Goal: Information Seeking & Learning: Learn about a topic

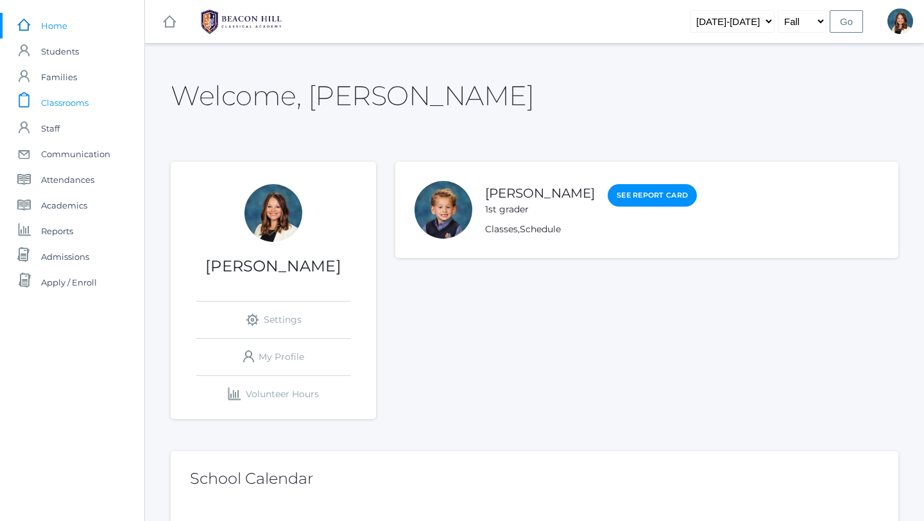
click at [79, 103] on span "Classrooms" at bounding box center [64, 103] width 47 height 26
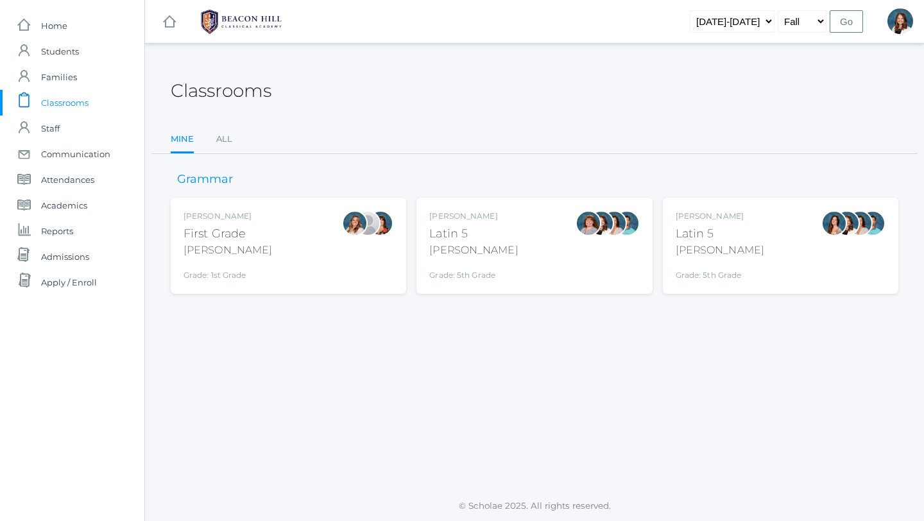
click at [309, 238] on div "Liv Barber First Grade Barber Grade: 1st Grade 01LA" at bounding box center [288, 245] width 210 height 71
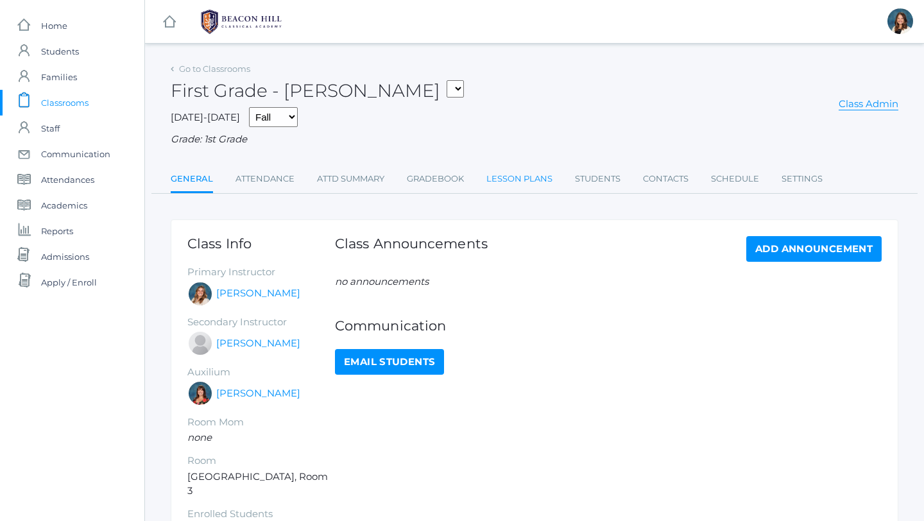
click at [517, 178] on link "Lesson Plans" at bounding box center [519, 179] width 66 height 26
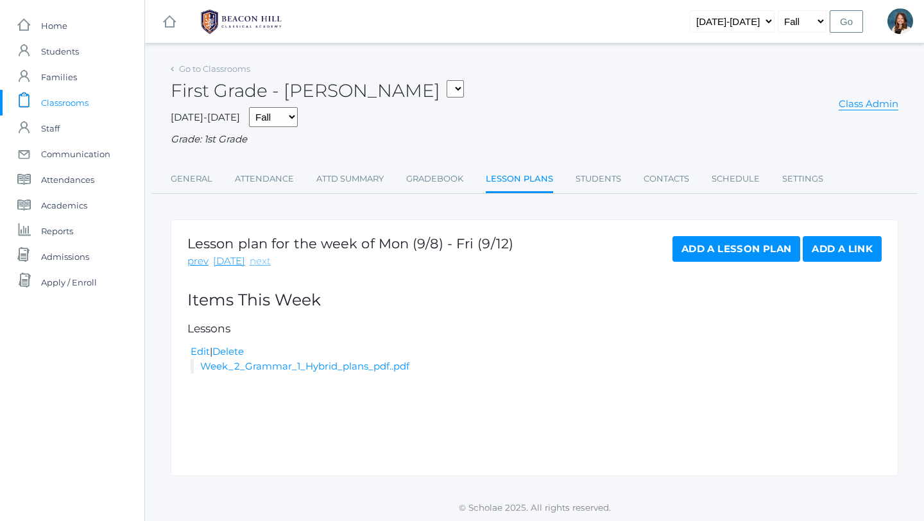
click at [256, 259] on link "next" at bounding box center [260, 261] width 21 height 15
click at [186, 65] on link "Go to Classrooms" at bounding box center [214, 69] width 71 height 10
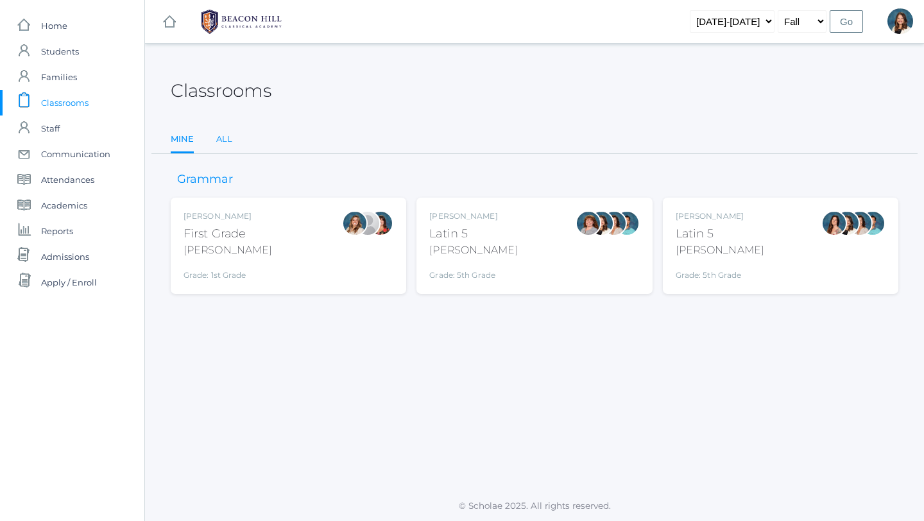
click at [224, 137] on link "All" at bounding box center [224, 139] width 16 height 26
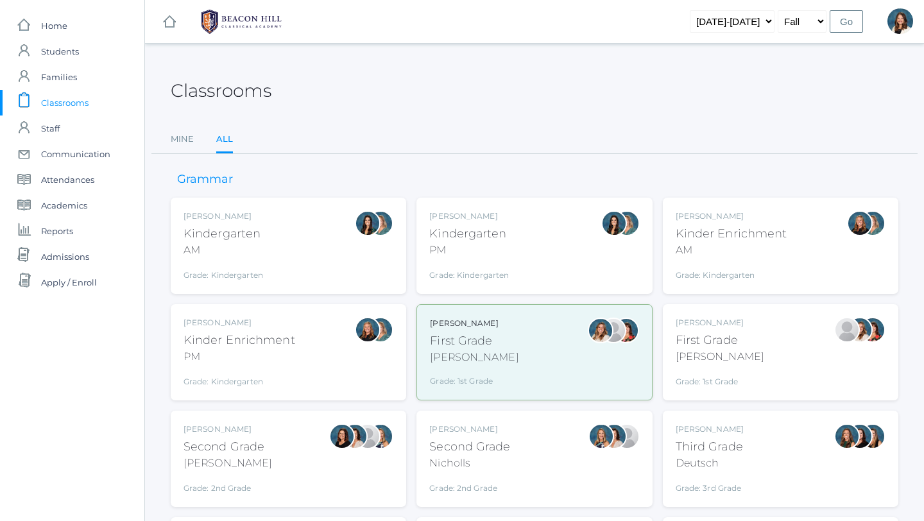
click at [746, 354] on div "Jaimie Watson First Grade Watson Grade: 1st Grade 01LA" at bounding box center [780, 352] width 210 height 71
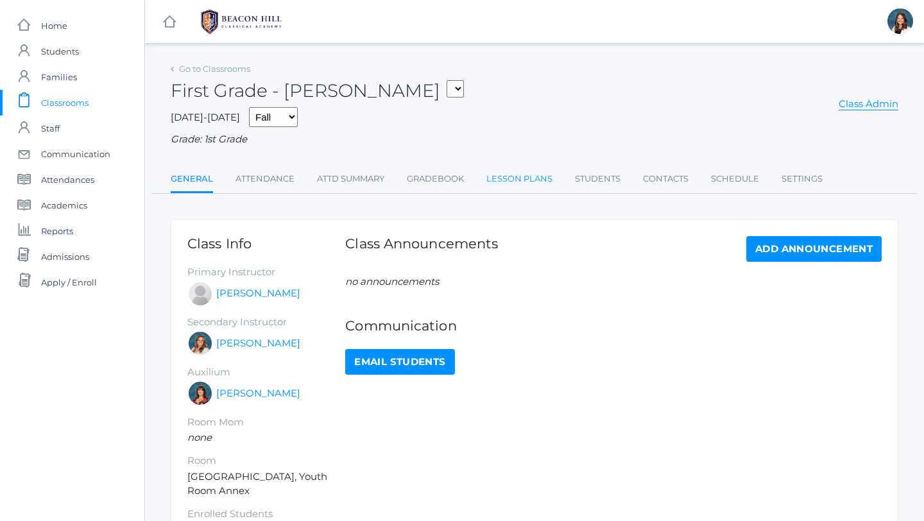
click at [504, 176] on link "Lesson Plans" at bounding box center [519, 179] width 66 height 26
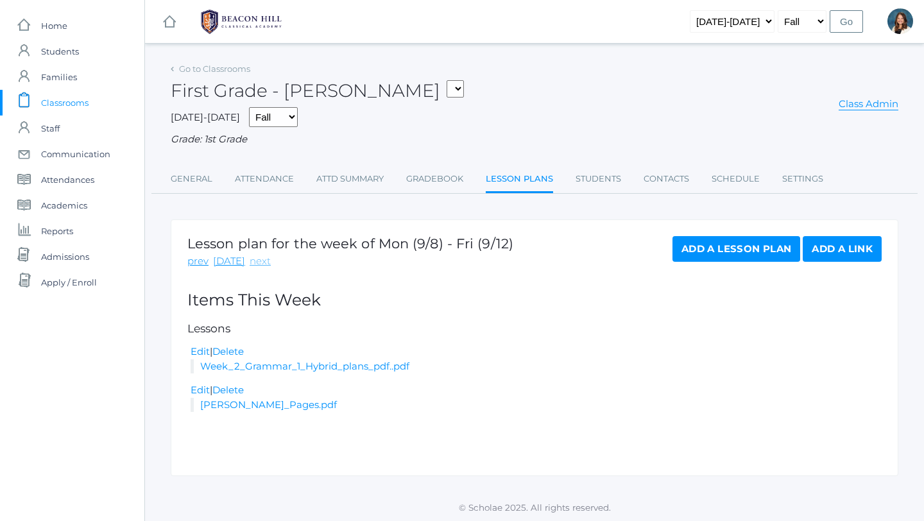
click at [253, 261] on link "next" at bounding box center [260, 261] width 21 height 15
click at [68, 104] on span "Classrooms" at bounding box center [64, 103] width 47 height 26
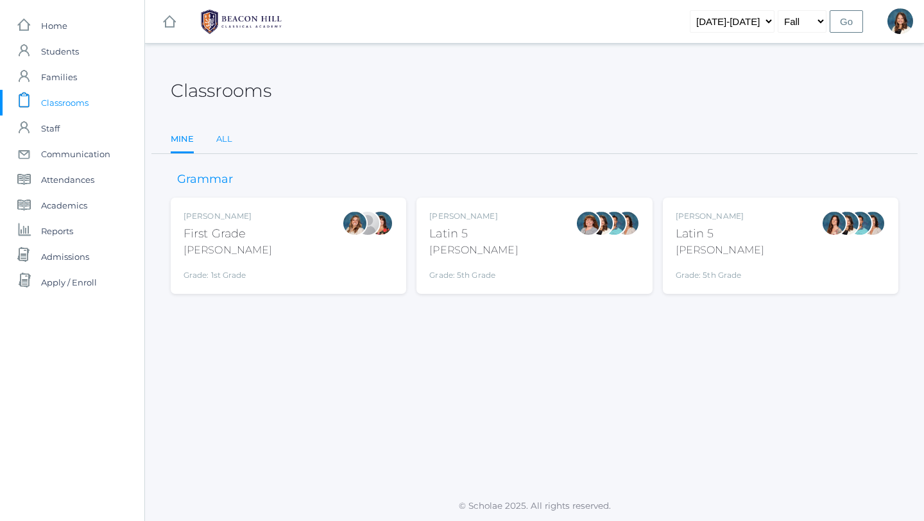
click at [224, 139] on link "All" at bounding box center [224, 139] width 16 height 26
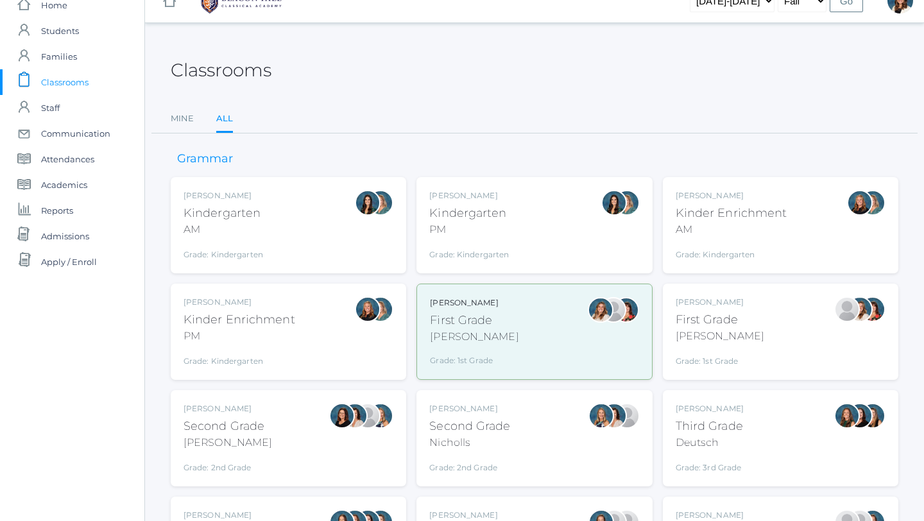
scroll to position [23, 0]
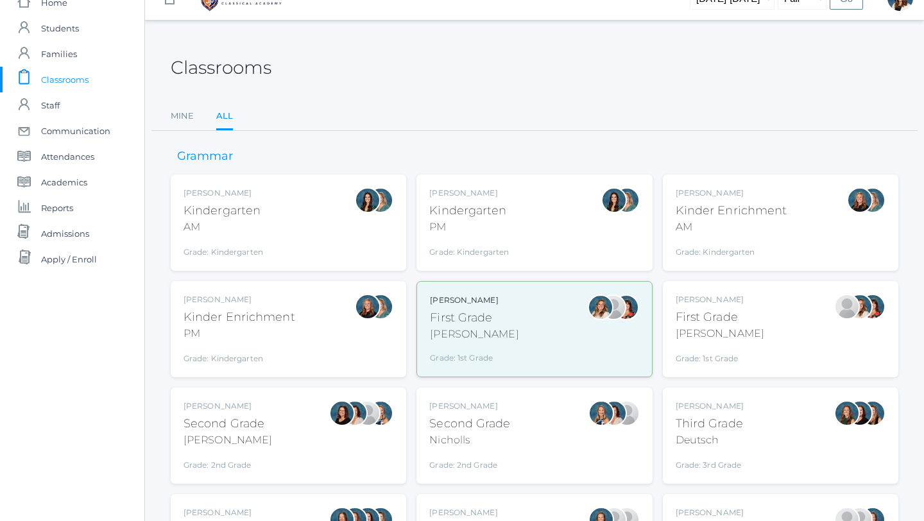
click at [271, 253] on div "Jordyn Dewey Kindergarten AM Grade: Kindergarten *KIND" at bounding box center [288, 222] width 210 height 71
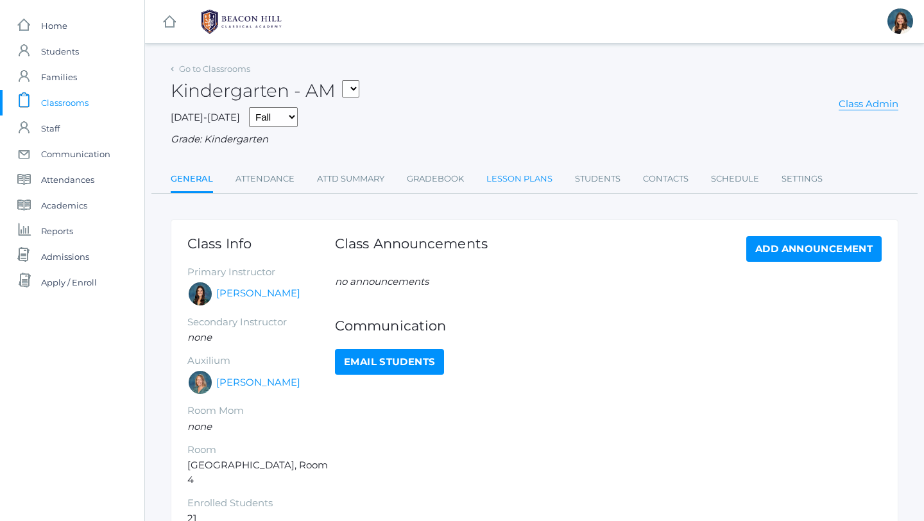
click at [510, 180] on link "Lesson Plans" at bounding box center [519, 179] width 66 height 26
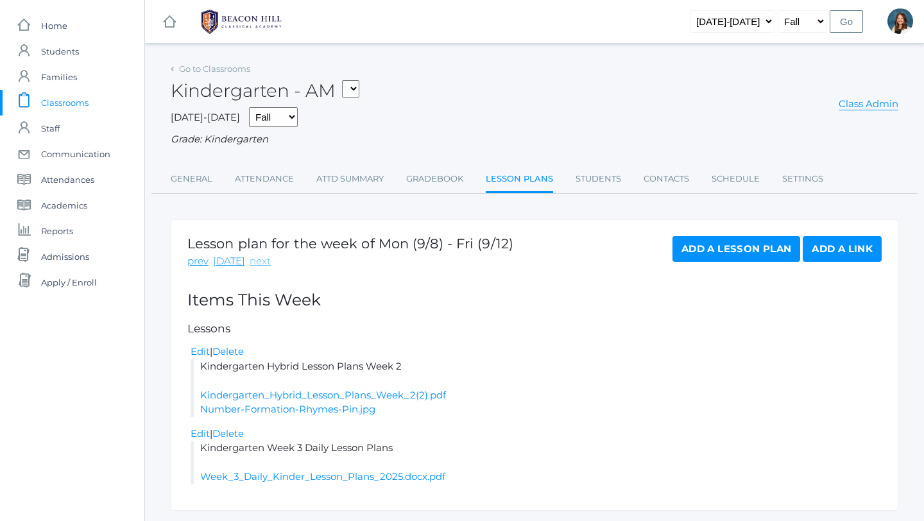
click at [259, 263] on link "next" at bounding box center [260, 261] width 21 height 15
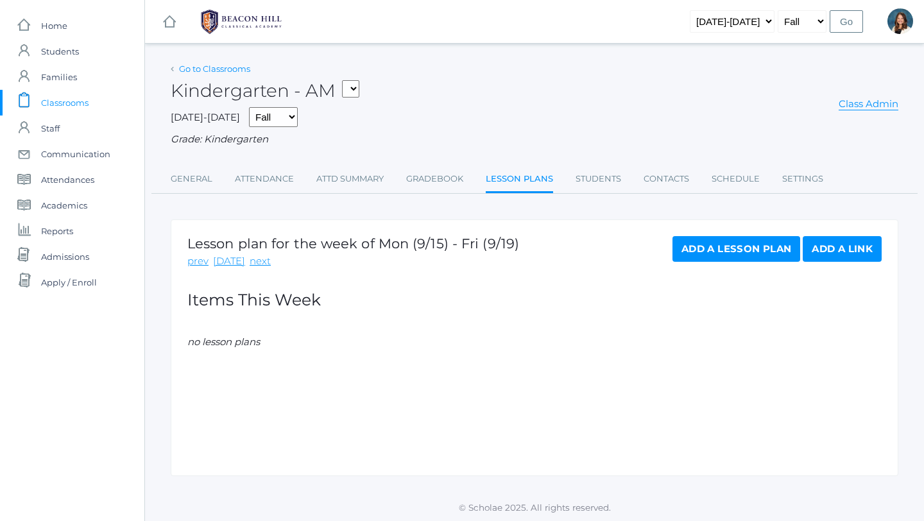
click at [217, 69] on link "Go to Classrooms" at bounding box center [214, 69] width 71 height 10
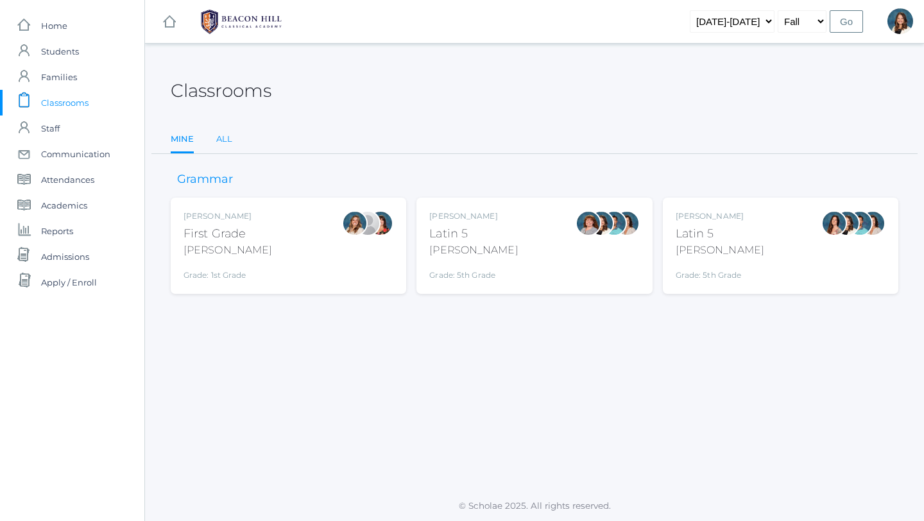
click at [223, 133] on link "All" at bounding box center [224, 139] width 16 height 26
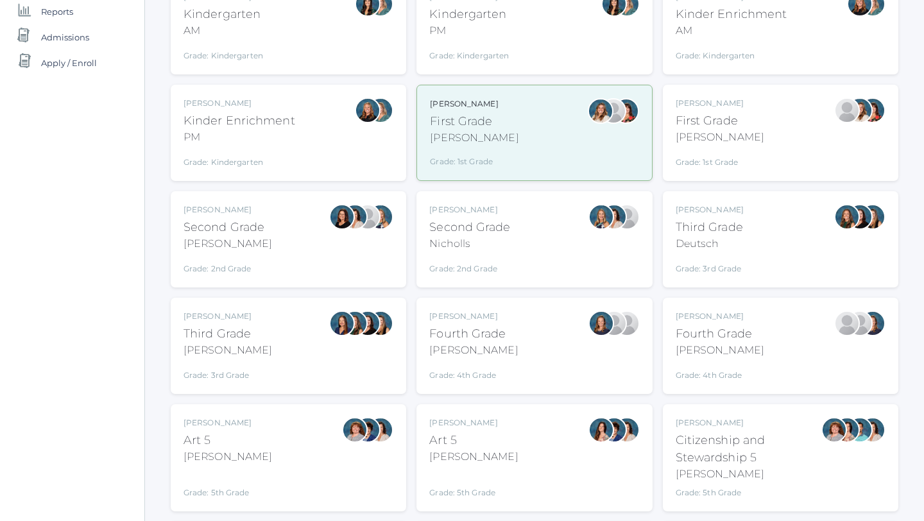
scroll to position [225, 0]
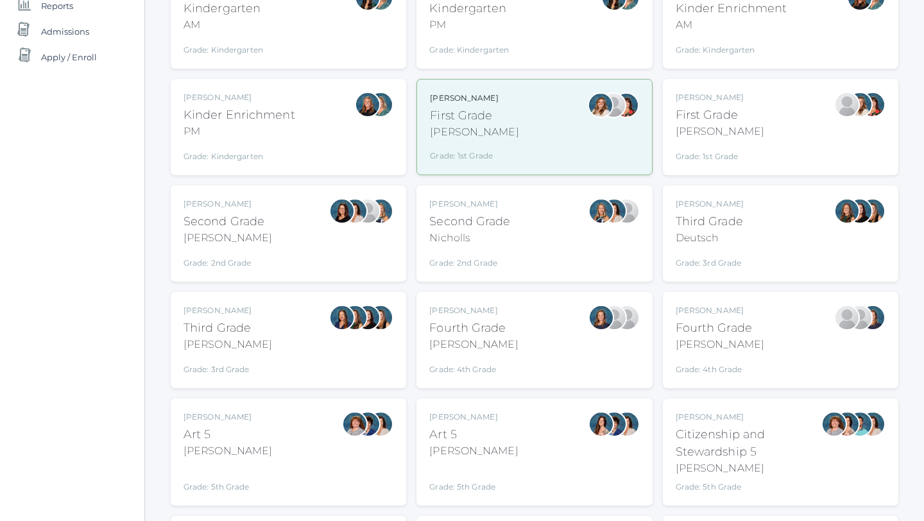
click at [484, 223] on div "Second Grade" at bounding box center [469, 221] width 81 height 17
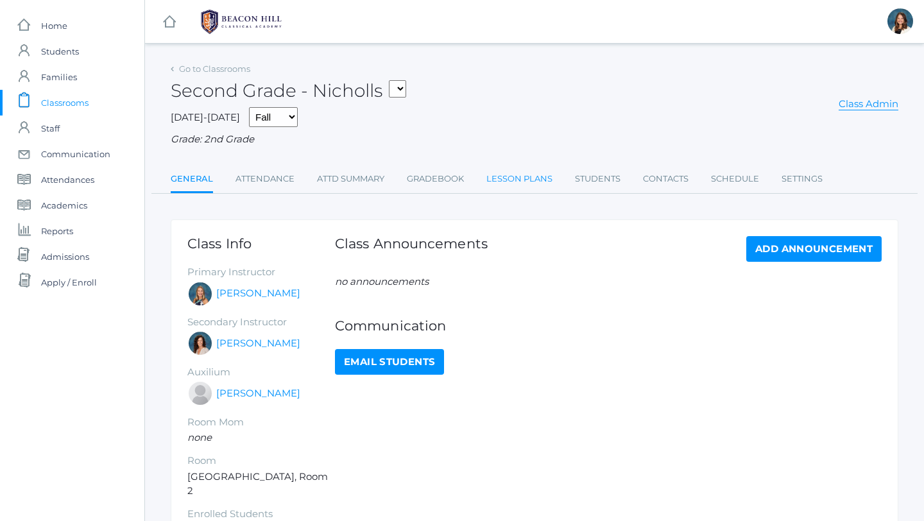
click at [497, 175] on link "Lesson Plans" at bounding box center [519, 179] width 66 height 26
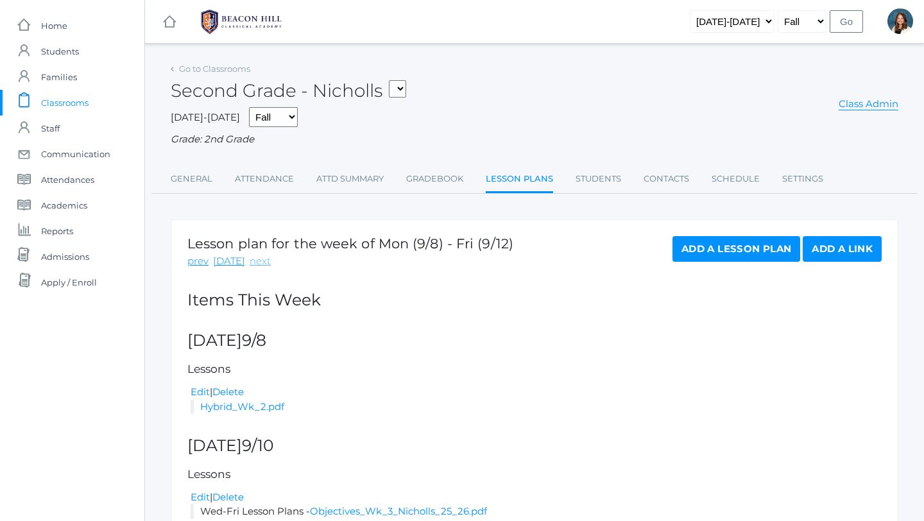
click at [252, 260] on link "next" at bounding box center [260, 261] width 21 height 15
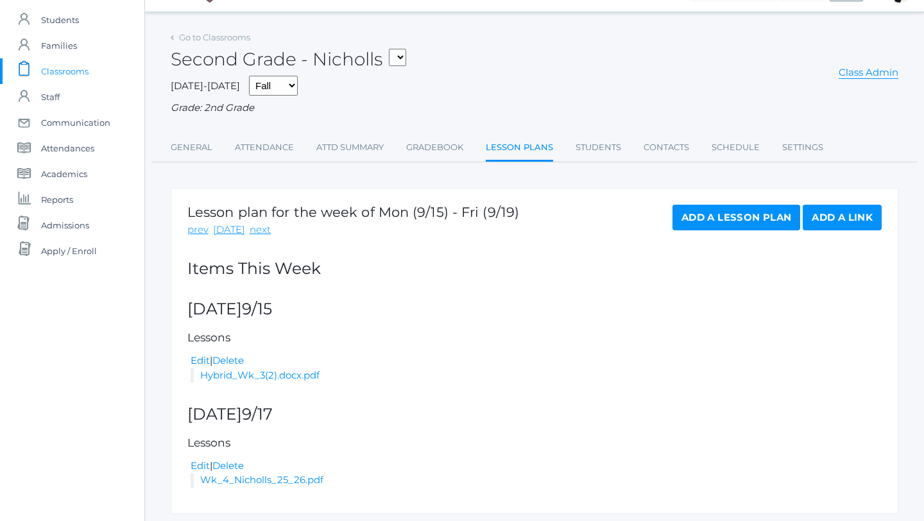
scroll to position [71, 0]
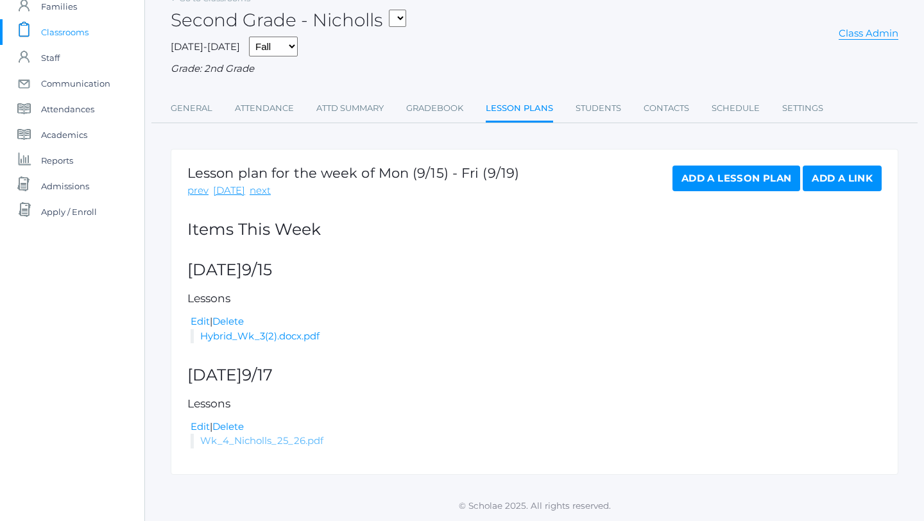
click at [279, 440] on link "Wk_4_Nicholls_25_26.pdf" at bounding box center [261, 440] width 123 height 12
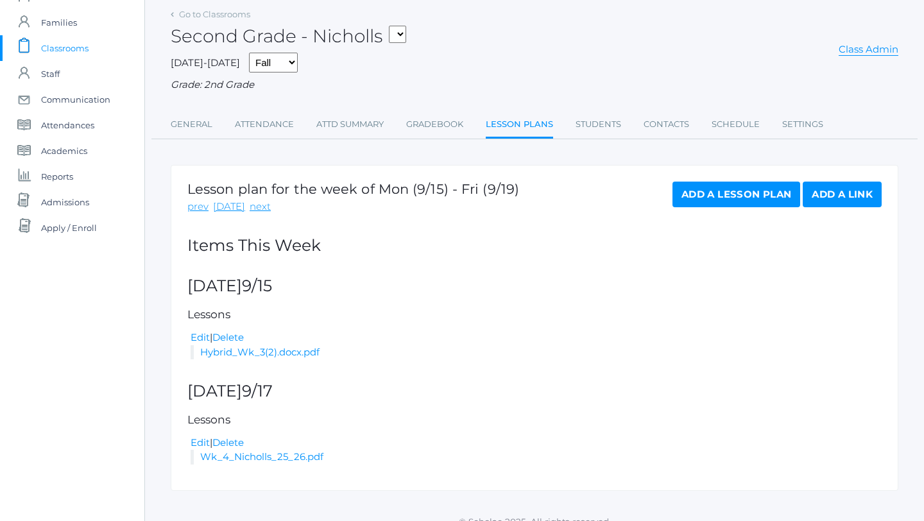
scroll to position [0, 0]
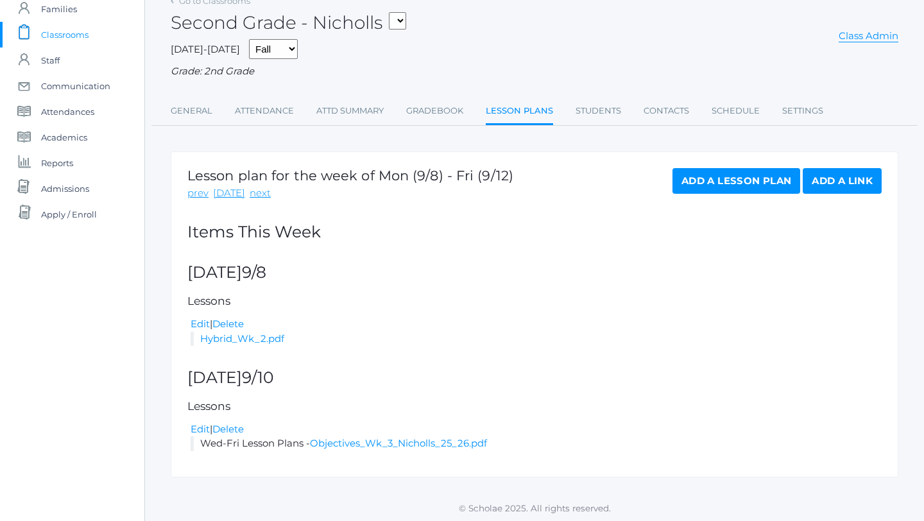
scroll to position [71, 0]
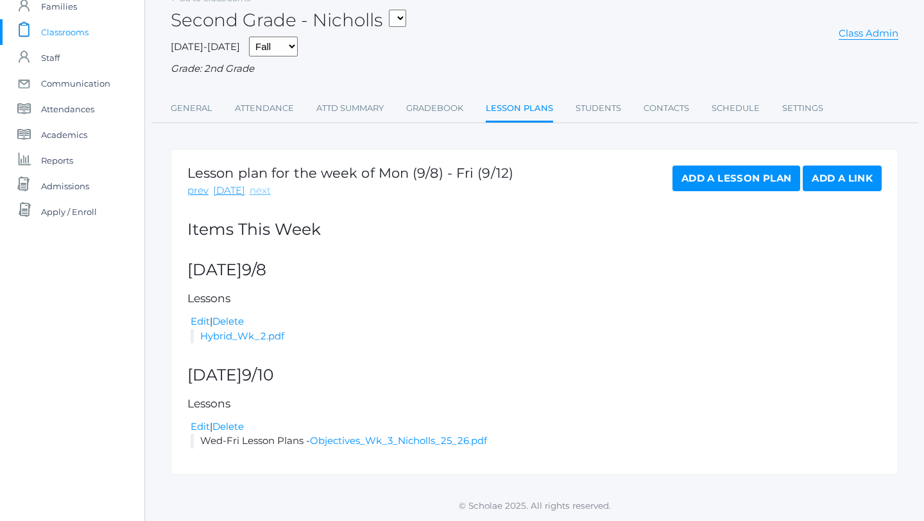
click at [255, 189] on link "next" at bounding box center [260, 190] width 21 height 15
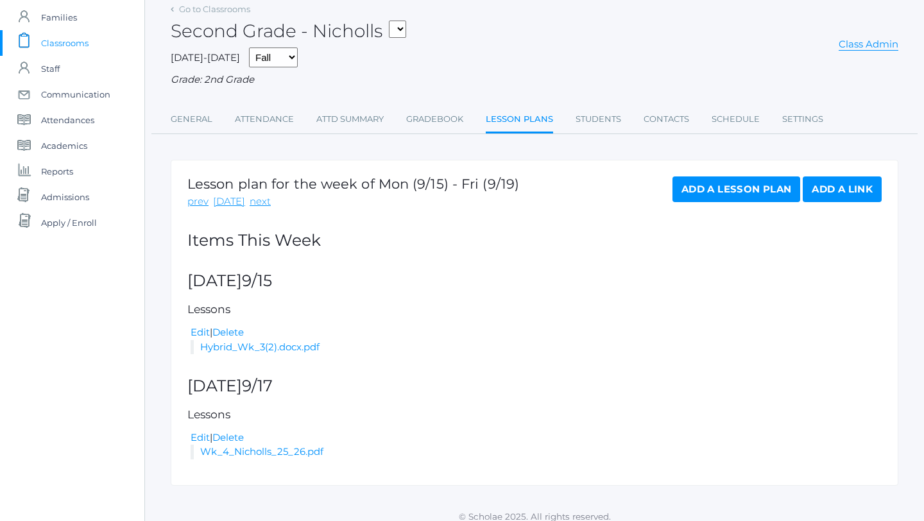
scroll to position [64, 0]
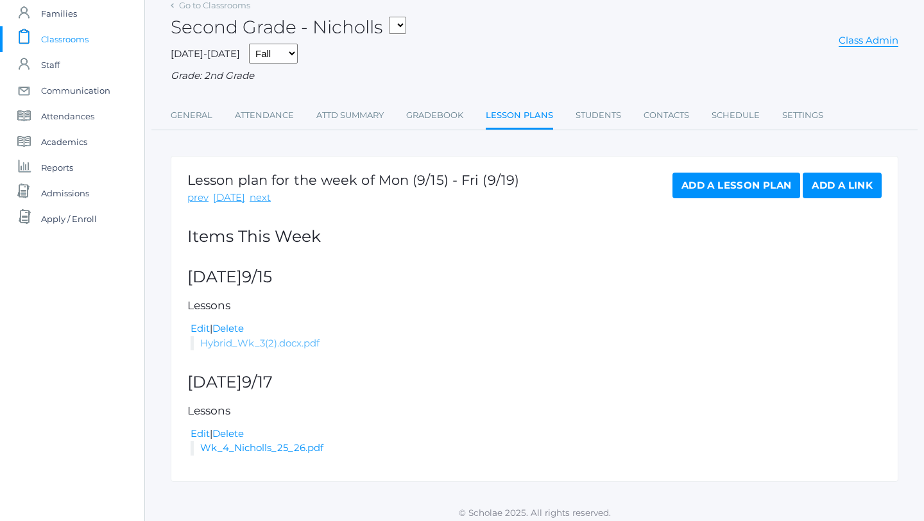
click at [294, 343] on link "Hybrid_Wk_3(2).docx.pdf" at bounding box center [259, 343] width 119 height 12
click at [65, 39] on span "Classrooms" at bounding box center [64, 39] width 47 height 26
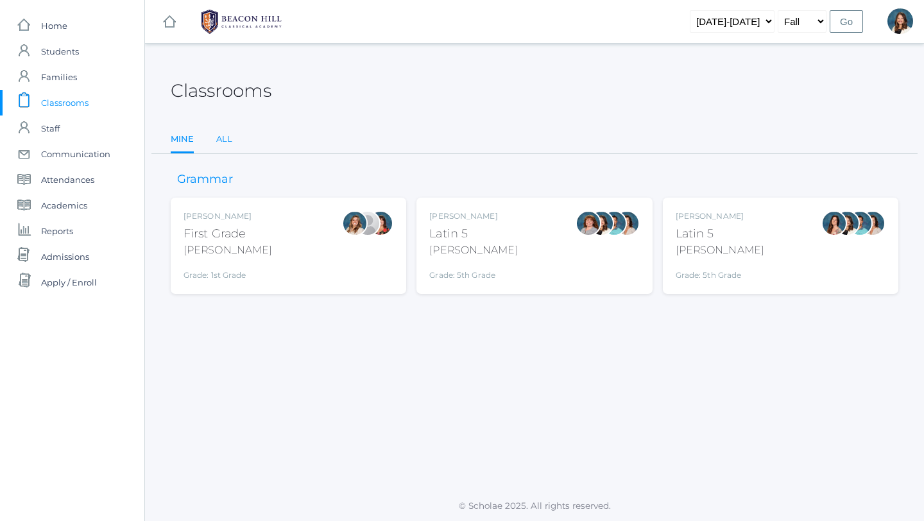
click at [225, 135] on link "All" at bounding box center [224, 139] width 16 height 26
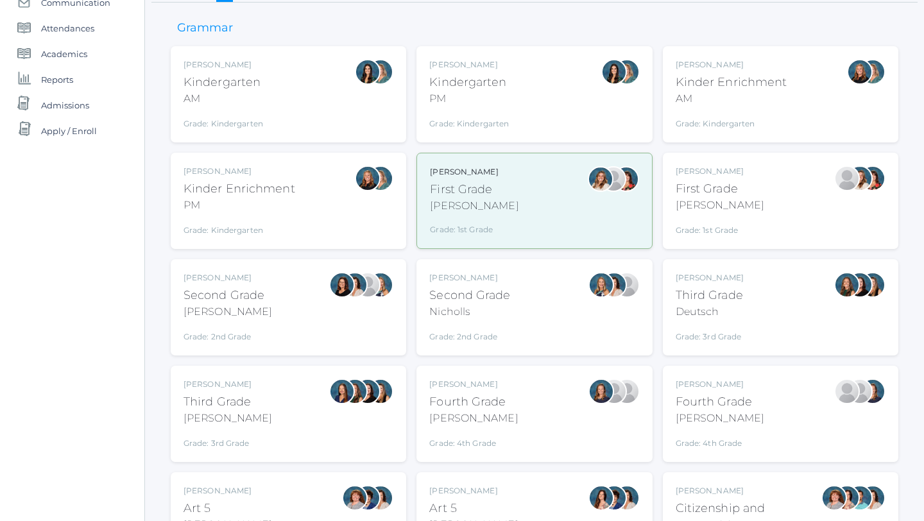
scroll to position [153, 0]
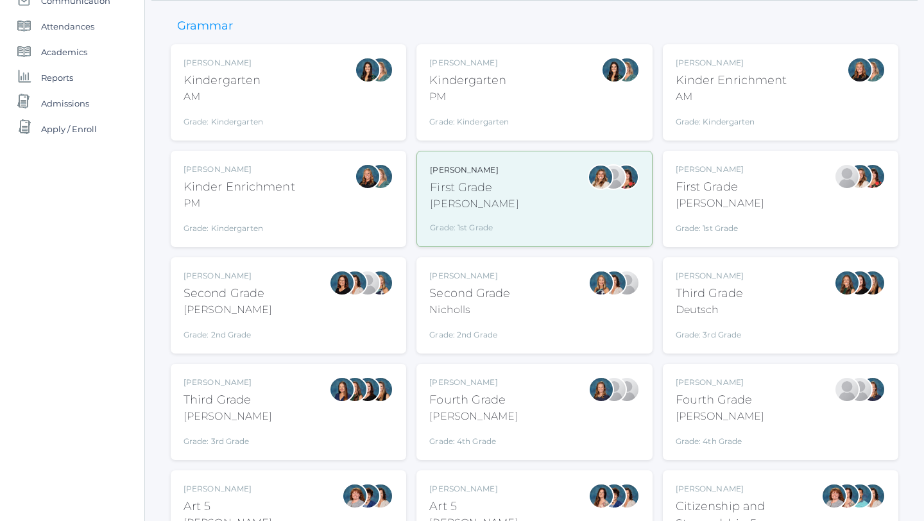
click at [699, 296] on div "Third Grade" at bounding box center [709, 293] width 68 height 17
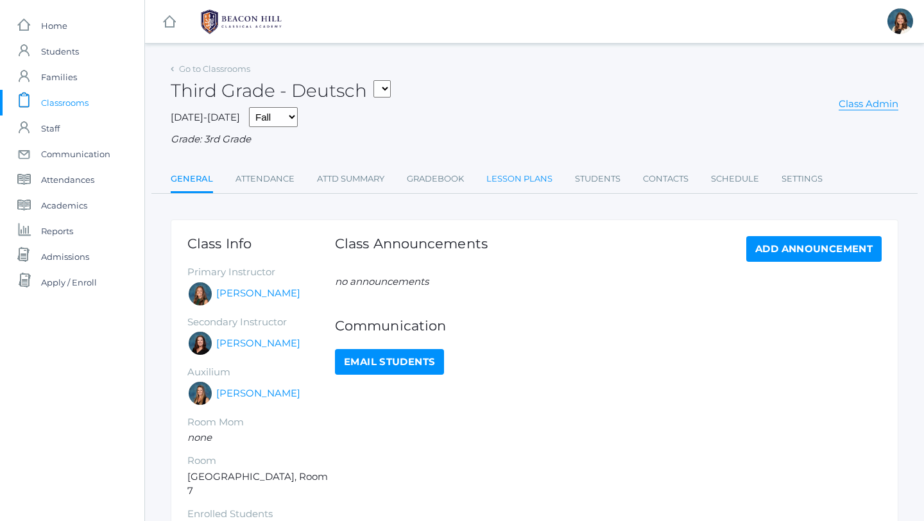
click at [530, 174] on link "Lesson Plans" at bounding box center [519, 179] width 66 height 26
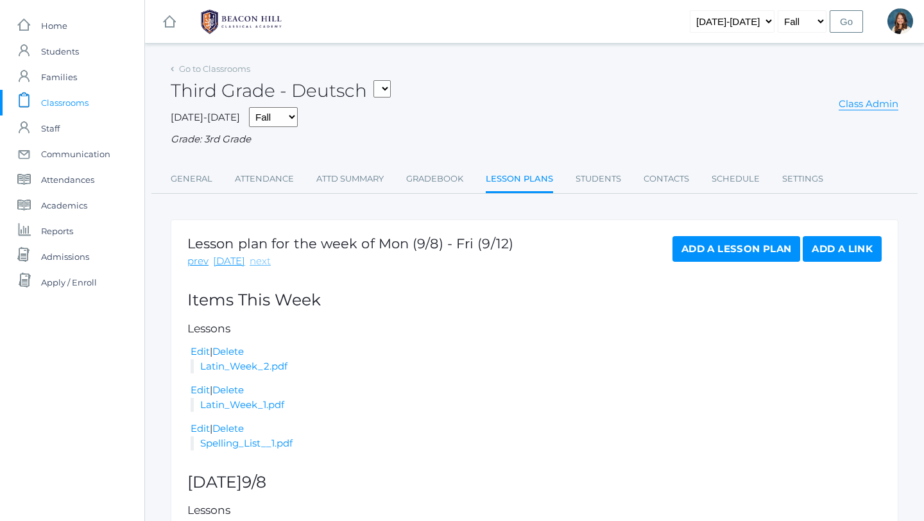
click at [257, 259] on link "next" at bounding box center [260, 261] width 21 height 15
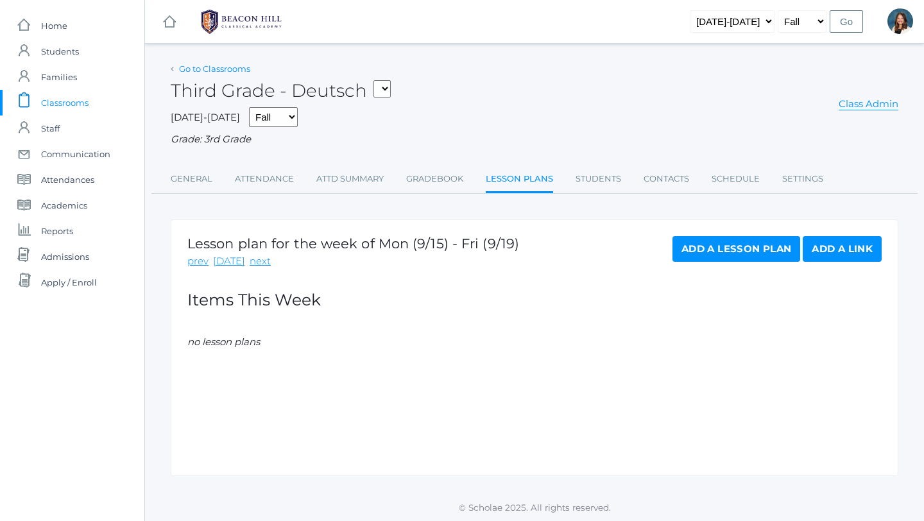
click at [189, 68] on link "Go to Classrooms" at bounding box center [214, 69] width 71 height 10
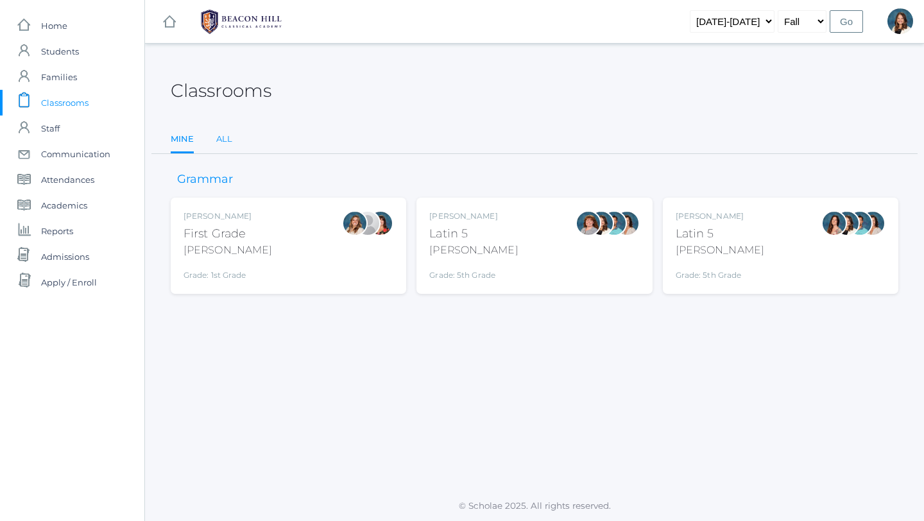
click at [230, 139] on link "All" at bounding box center [224, 139] width 16 height 26
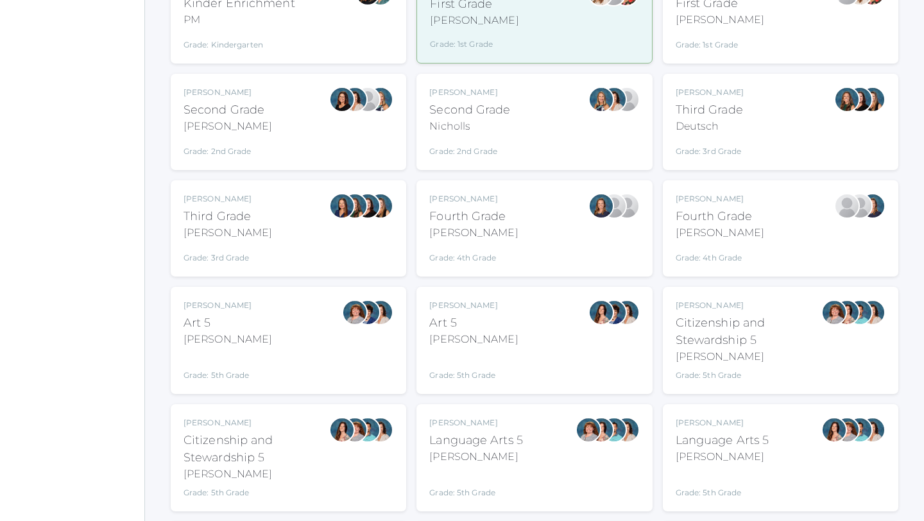
scroll to position [338, 0]
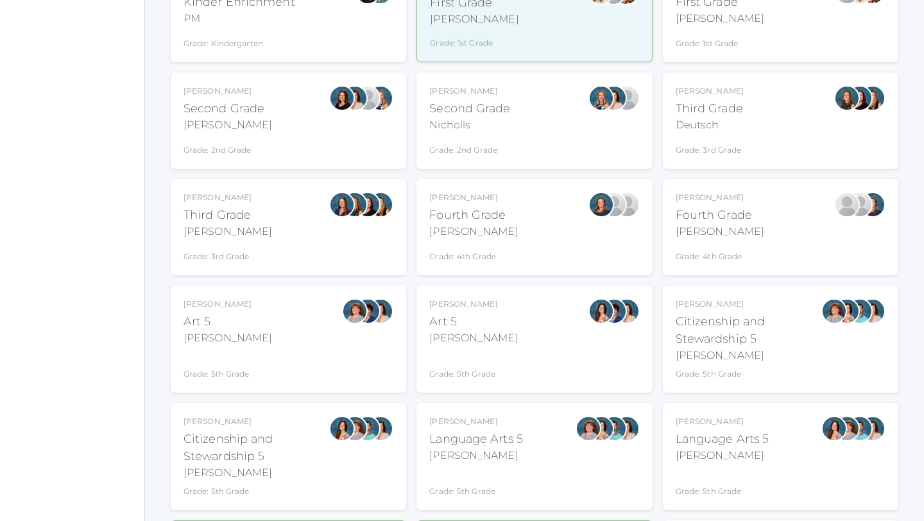
click at [468, 215] on div "Fourth Grade" at bounding box center [473, 215] width 89 height 17
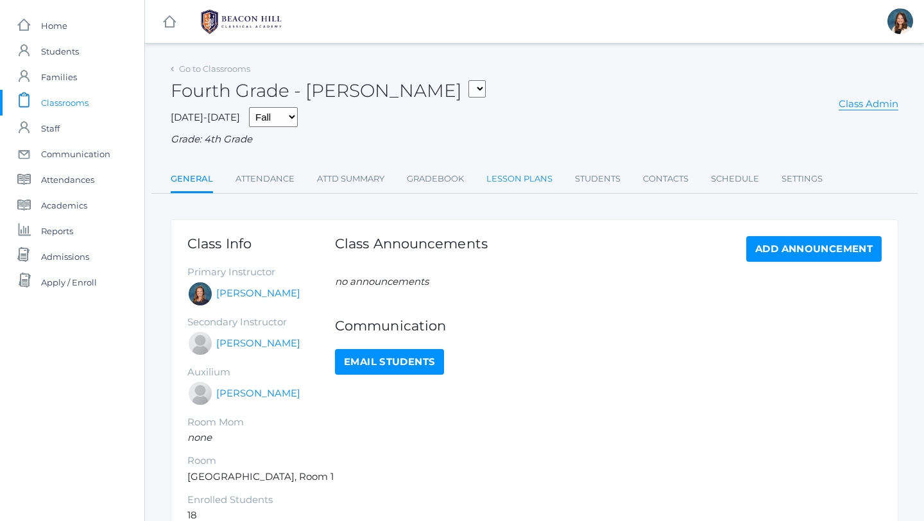
click at [513, 171] on link "Lesson Plans" at bounding box center [519, 179] width 66 height 26
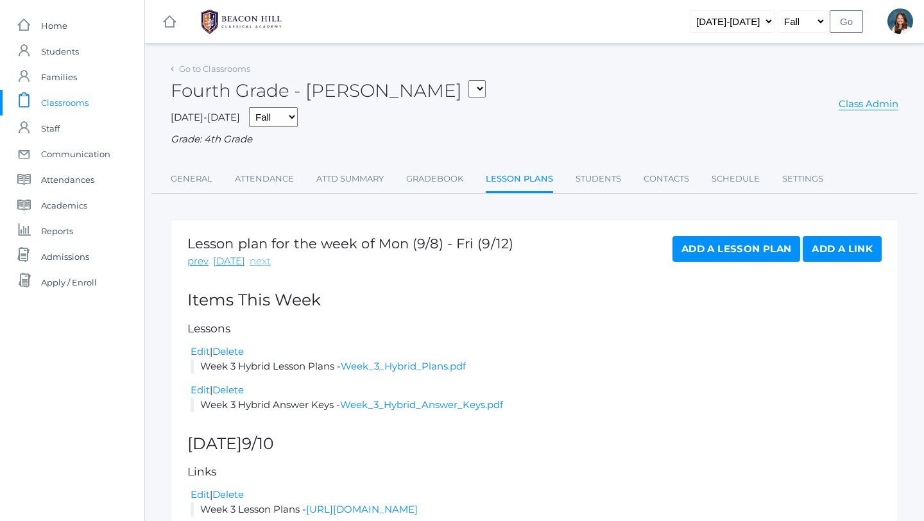
click at [251, 263] on link "next" at bounding box center [260, 261] width 21 height 15
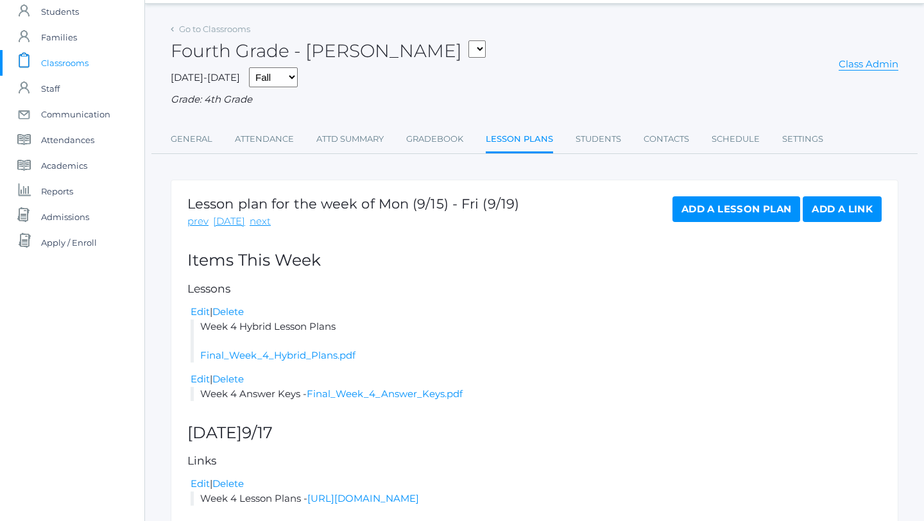
scroll to position [43, 0]
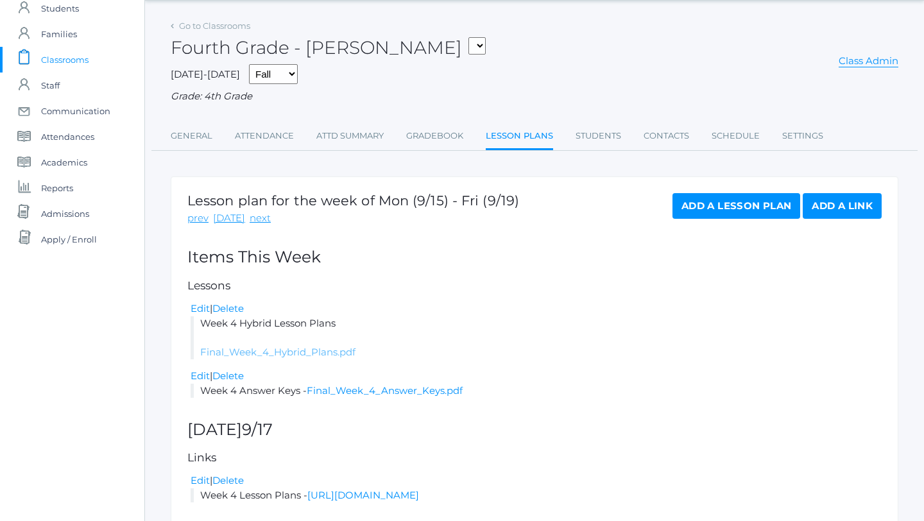
click at [330, 352] on link "Final_Week_4_Hybrid_Plans.pdf" at bounding box center [277, 352] width 155 height 12
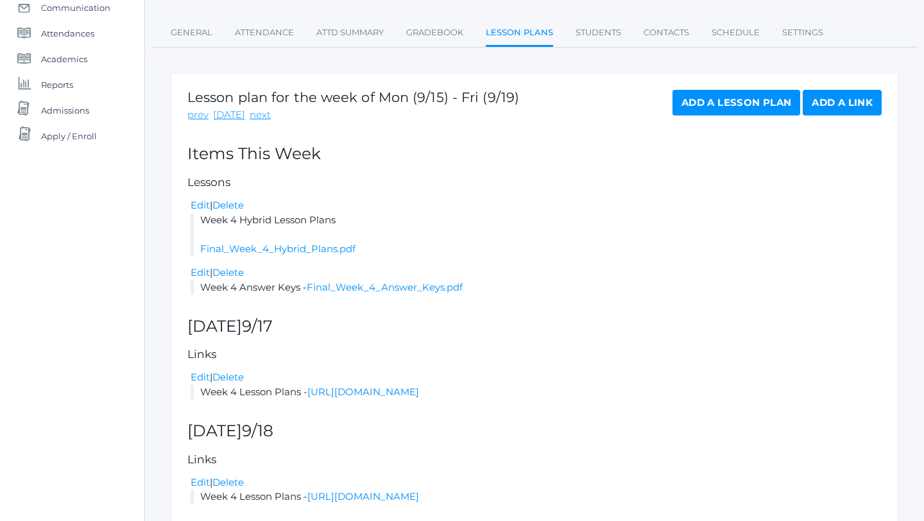
scroll to position [0, 0]
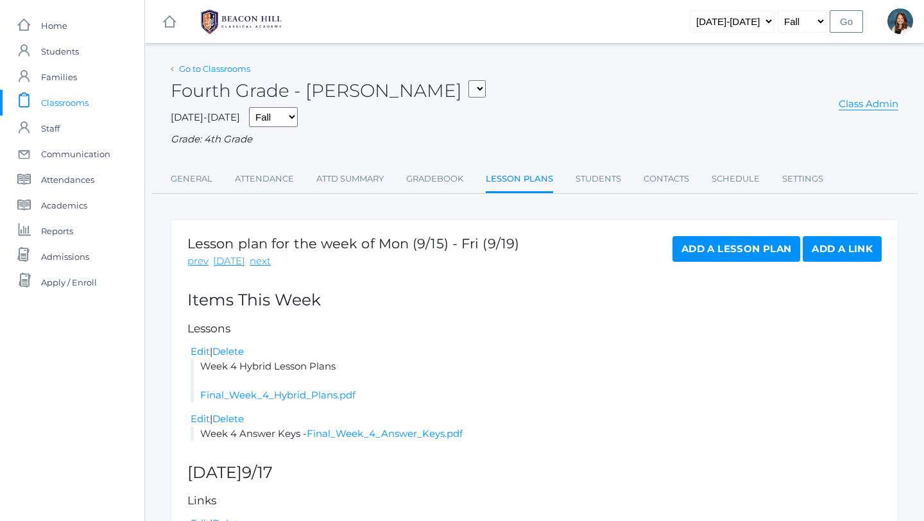
click at [189, 69] on link "Go to Classrooms" at bounding box center [214, 69] width 71 height 10
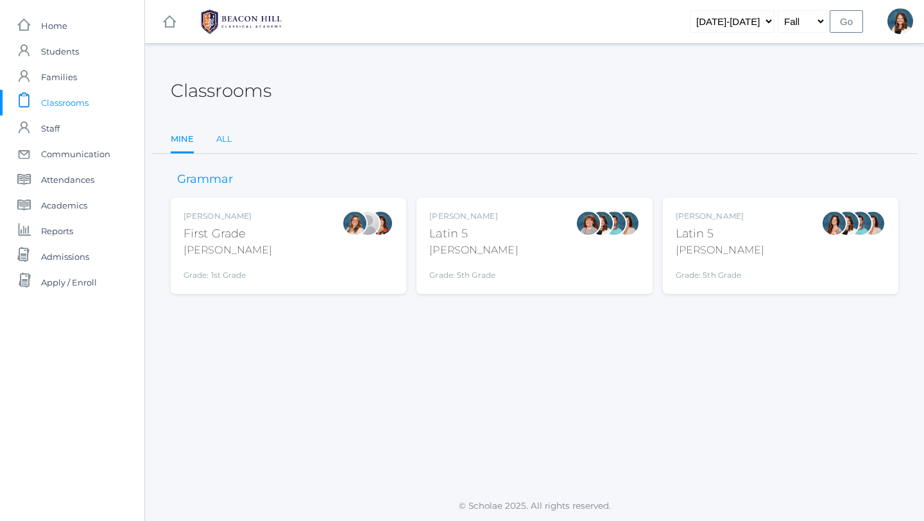
click at [225, 136] on link "All" at bounding box center [224, 139] width 16 height 26
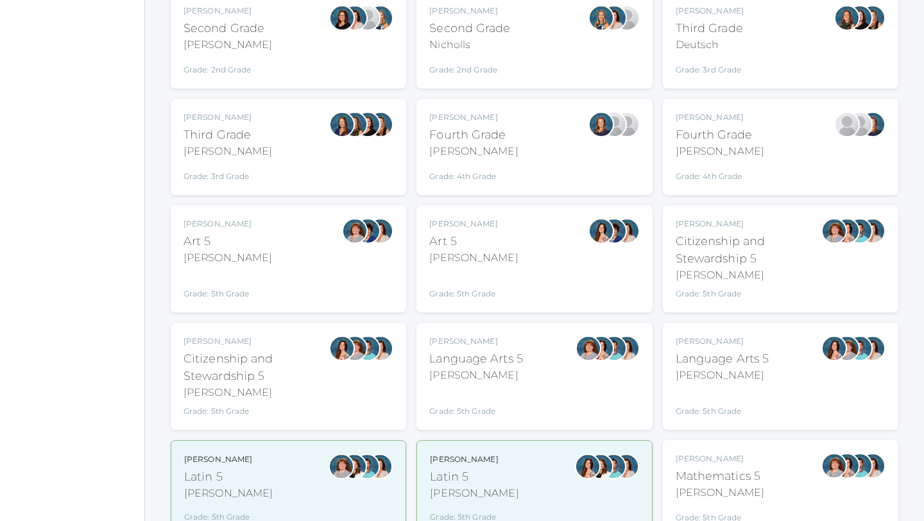
scroll to position [423, 0]
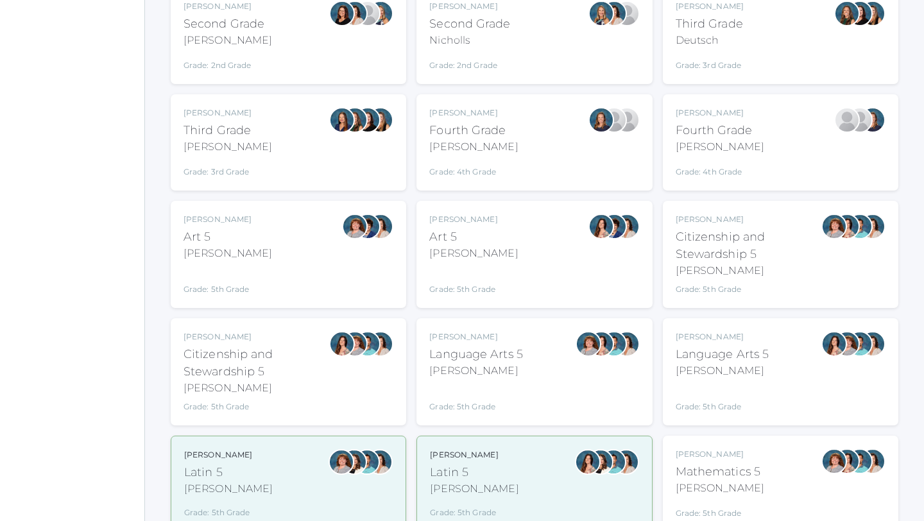
click at [474, 368] on div "Bence" at bounding box center [476, 370] width 94 height 15
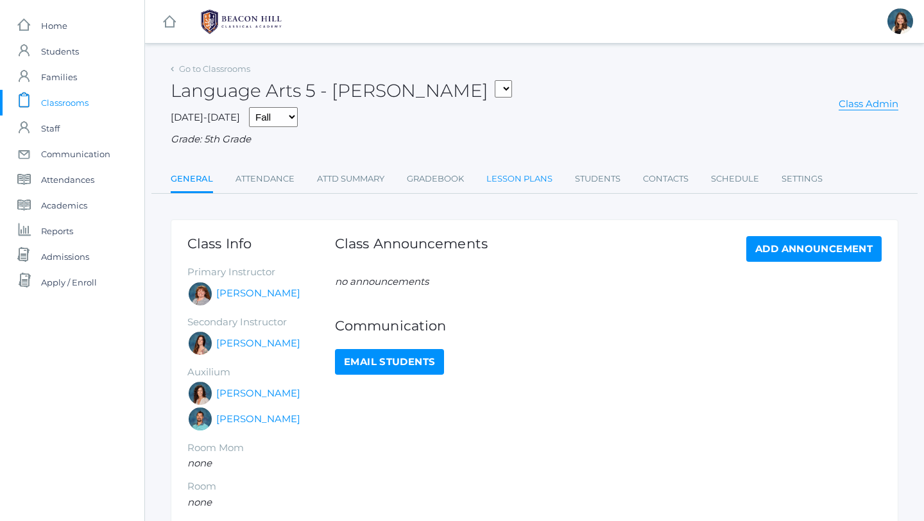
click at [507, 177] on link "Lesson Plans" at bounding box center [519, 179] width 66 height 26
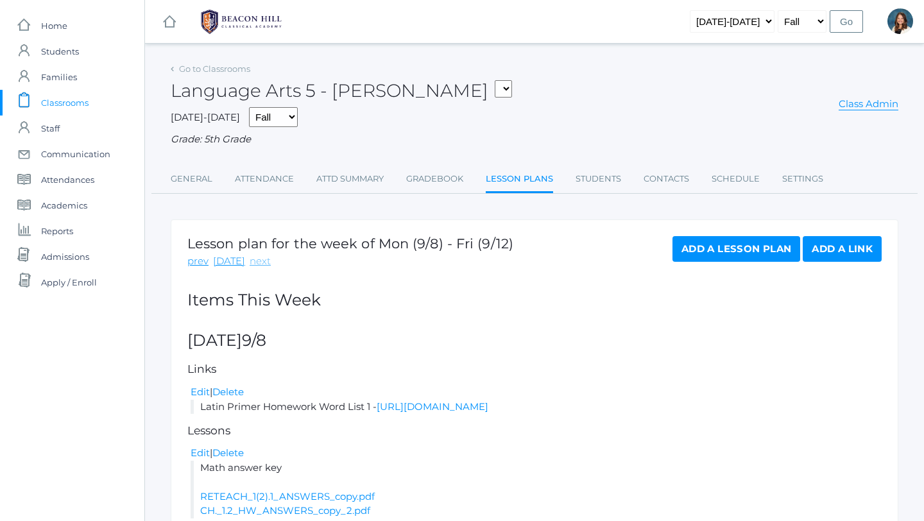
click at [259, 260] on link "next" at bounding box center [260, 261] width 21 height 15
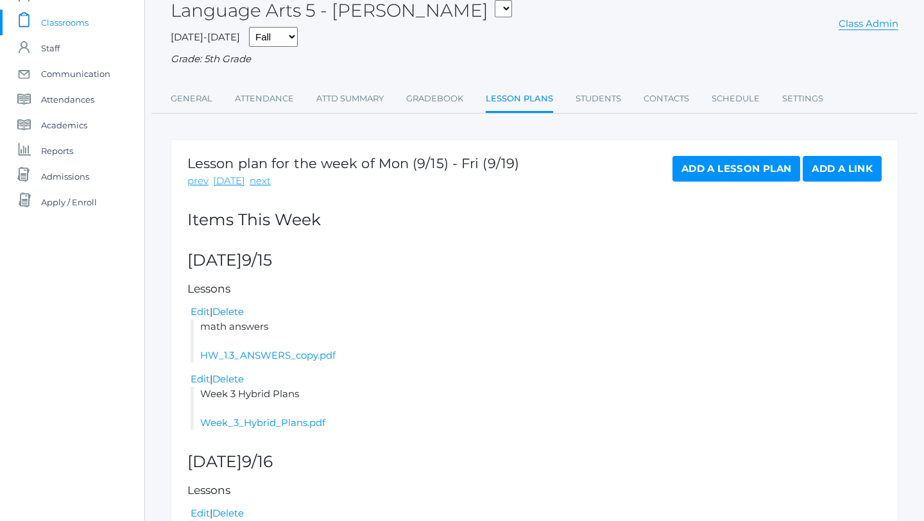
scroll to position [81, 0]
click at [279, 420] on link "Week_3_Hybrid_Plans.pdf" at bounding box center [262, 422] width 125 height 12
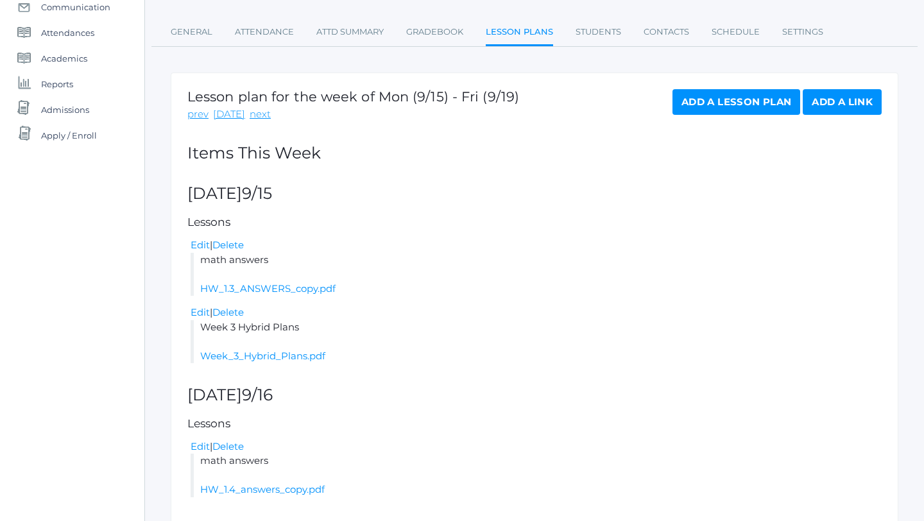
scroll to position [152, 0]
